Goal: Information Seeking & Learning: Learn about a topic

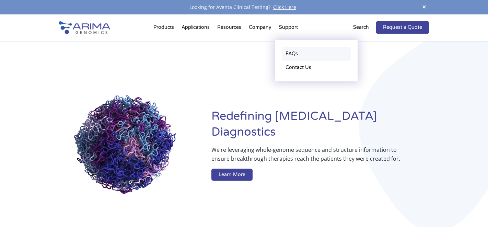
click at [291, 54] on link "FAQs" at bounding box center [316, 54] width 69 height 14
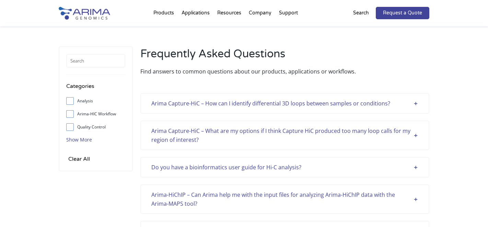
click at [69, 141] on span "Show More" at bounding box center [79, 139] width 26 height 7
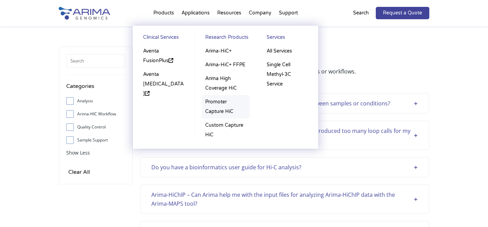
click at [215, 110] on link "Promoter Capture HiC" at bounding box center [226, 106] width 48 height 23
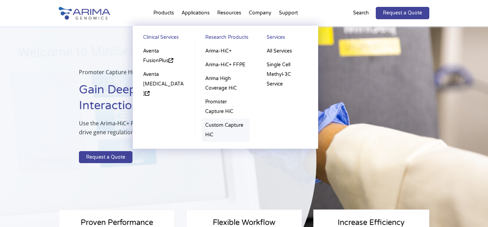
click at [214, 126] on link "Custom Capture HiC" at bounding box center [226, 129] width 48 height 23
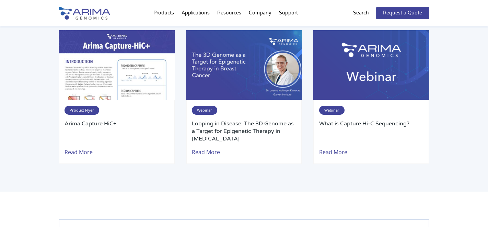
scroll to position [1127, 0]
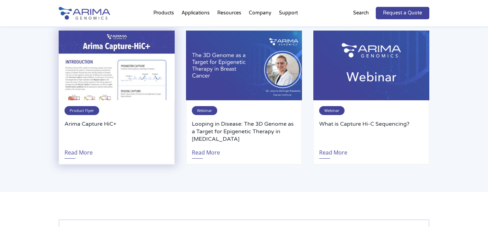
click at [147, 78] on img at bounding box center [117, 66] width 116 height 70
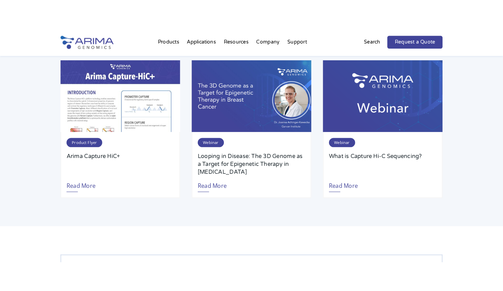
scroll to position [1118, 0]
